Goal: Transaction & Acquisition: Purchase product/service

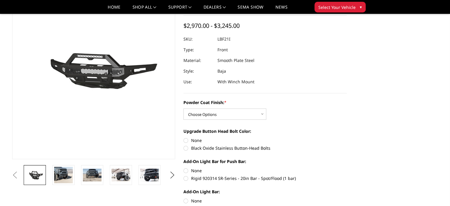
scroll to position [50, 0]
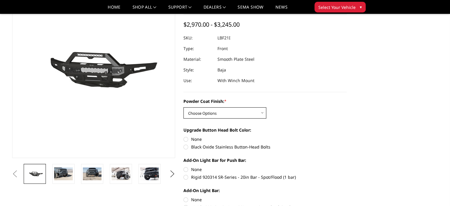
click at [264, 111] on select "Choose Options Bare Metal Texture Black Powder Coat" at bounding box center [225, 112] width 83 height 11
click at [303, 108] on div "Powder Coat Finish: * Choose Options Bare Metal Texture Black Powder Coat" at bounding box center [265, 108] width 163 height 20
click at [263, 110] on select "Choose Options Bare Metal Texture Black Powder Coat" at bounding box center [225, 112] width 83 height 11
select select "2765"
click at [184, 107] on select "Choose Options Bare Metal Texture Black Powder Coat" at bounding box center [225, 112] width 83 height 11
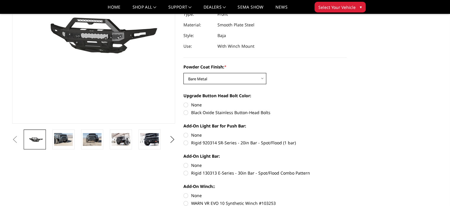
scroll to position [82, 0]
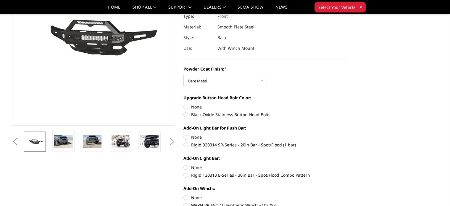
click at [187, 115] on label "Black Oxide Stainless Button-Head Bolts" at bounding box center [265, 114] width 163 height 6
click at [347, 104] on input "Black Oxide Stainless Button-Head Bolts" at bounding box center [347, 104] width 0 height 0
radio input "true"
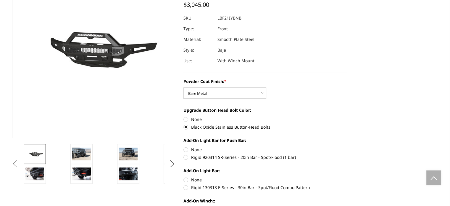
scroll to position [0, 0]
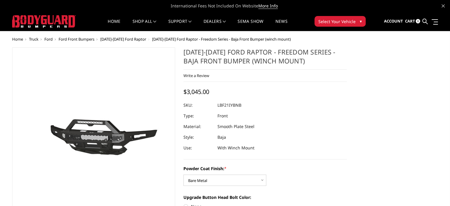
click at [133, 39] on span "[DATE]-[DATE] Ford Raptor" at bounding box center [123, 38] width 46 height 5
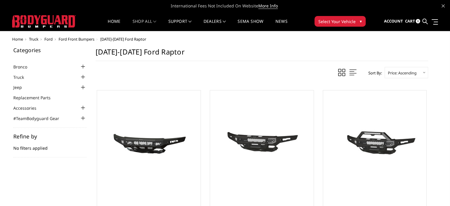
click at [51, 38] on span "Ford" at bounding box center [48, 38] width 8 height 5
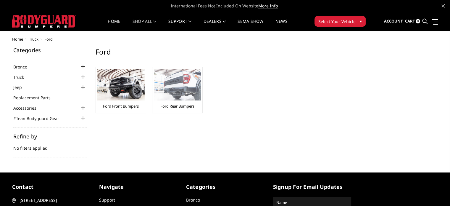
click at [162, 81] on img at bounding box center [177, 85] width 47 height 32
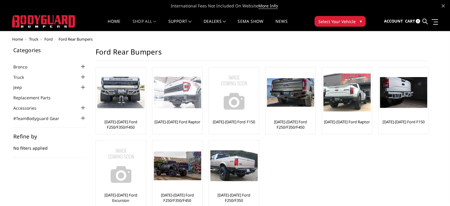
click at [188, 96] on img at bounding box center [177, 93] width 47 height 32
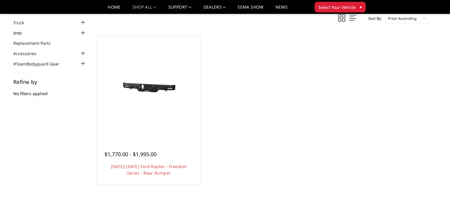
scroll to position [40, 0]
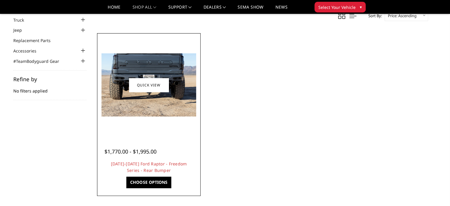
click at [167, 110] on img at bounding box center [149, 84] width 95 height 63
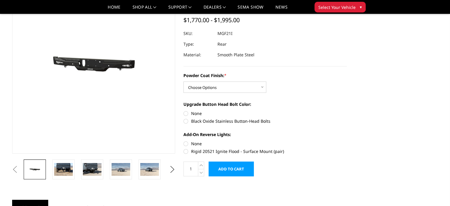
scroll to position [55, 0]
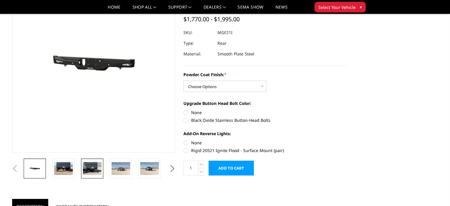
click at [92, 170] on img at bounding box center [92, 168] width 19 height 12
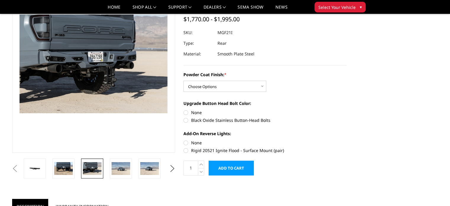
scroll to position [41, 0]
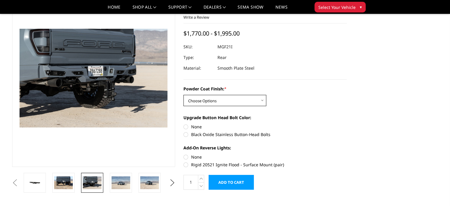
click at [223, 102] on select "Choose Options Bare Metal Texture Black Powder Coat" at bounding box center [225, 100] width 83 height 11
click at [305, 112] on div "Powder Coat Finish: * Choose Options Bare Metal Texture Black Powder Coat Upgra…" at bounding box center [265, 126] width 163 height 81
